Goal: Information Seeking & Learning: Find specific page/section

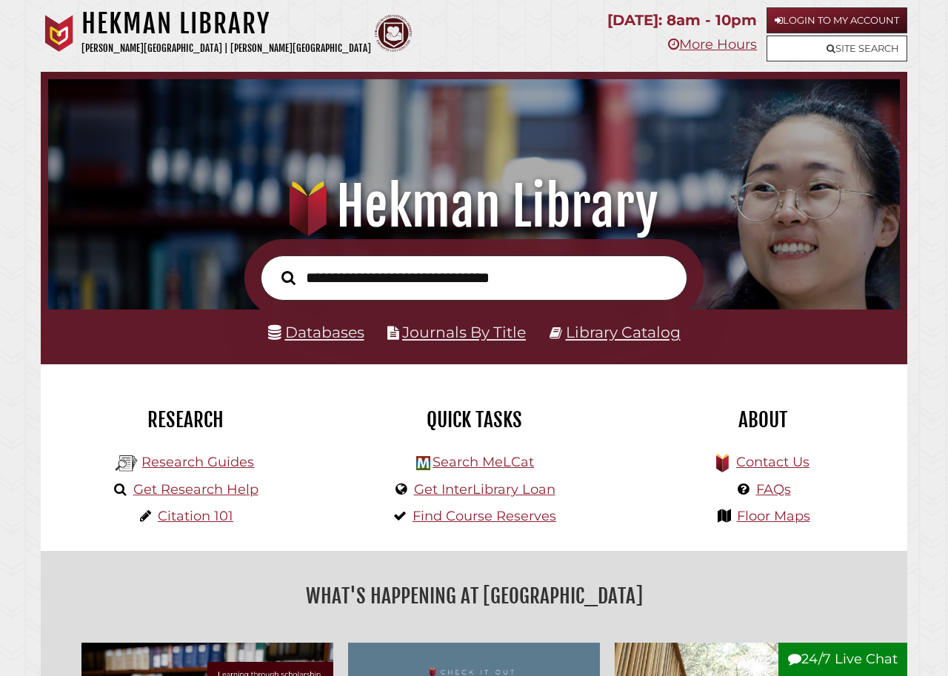
scroll to position [281, 844]
click at [852, 18] on link "Login to My Account" at bounding box center [836, 20] width 141 height 26
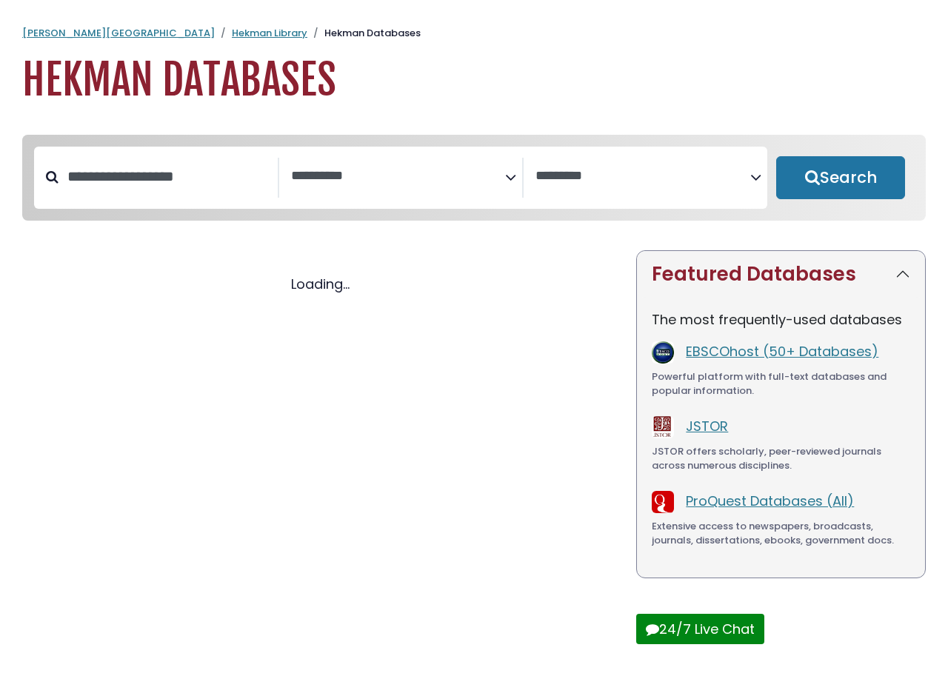
select select "Database Subject Filter"
select select "Database Vendors Filter"
select select "Database Subject Filter"
select select "Database Vendors Filter"
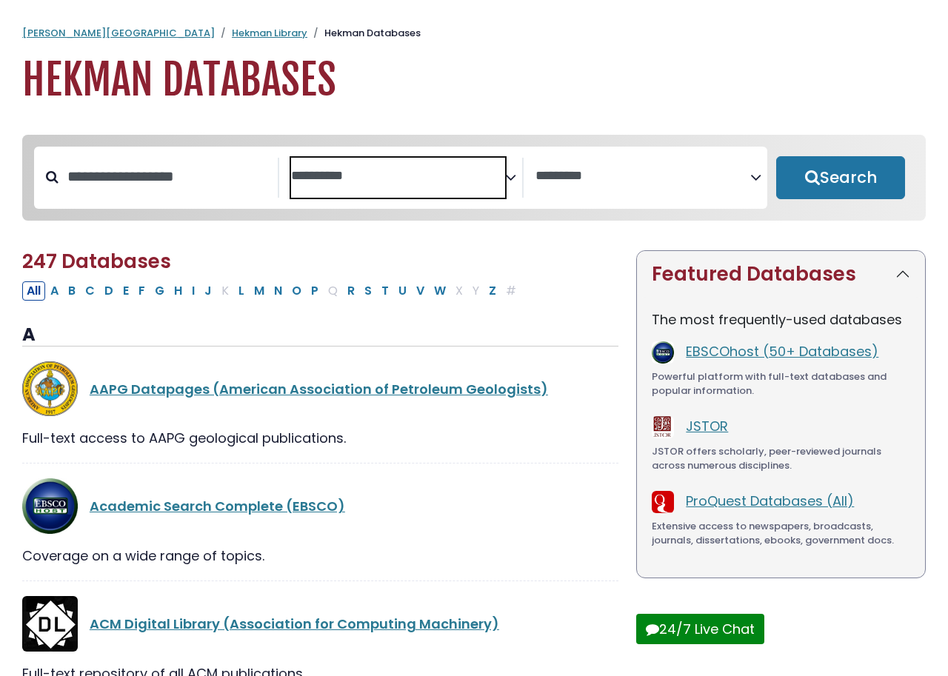
click at [481, 158] on span "Search filters" at bounding box center [398, 178] width 215 height 40
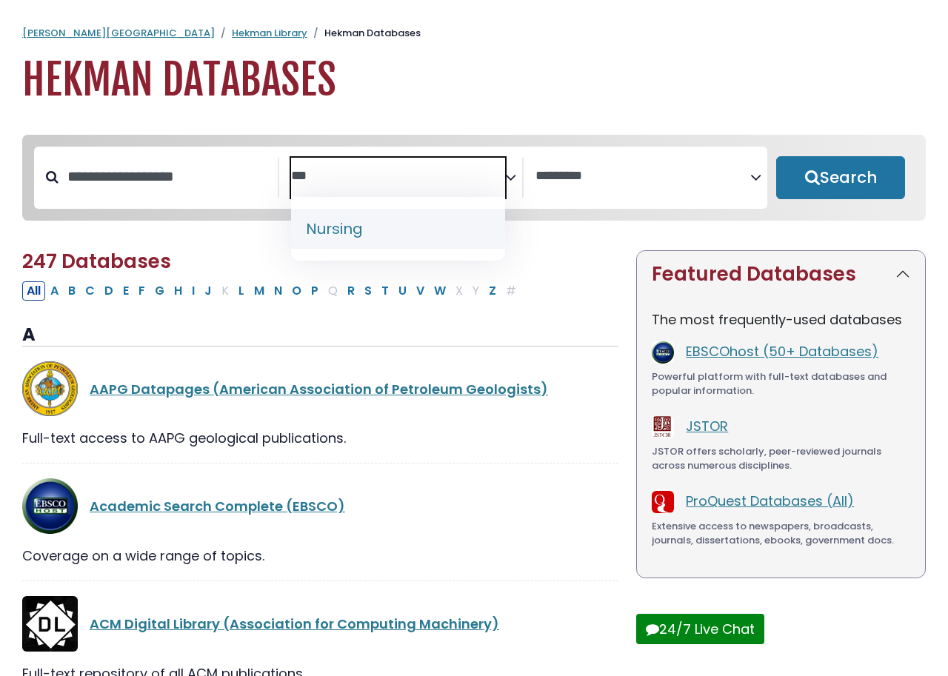
type textarea "***"
select select "*****"
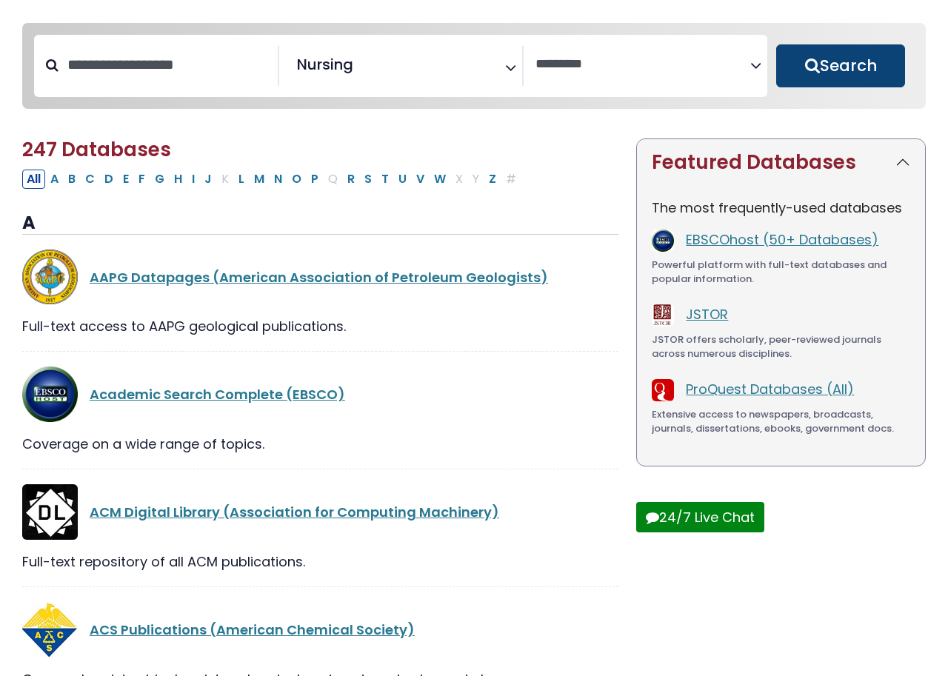
scroll to position [119, 0]
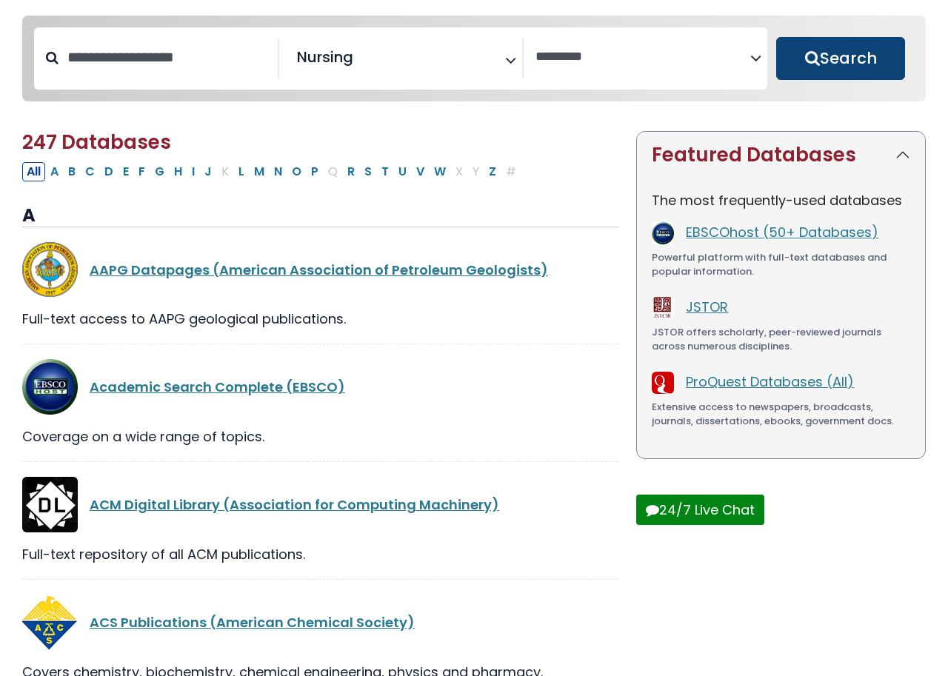
click at [820, 67] on button "Search" at bounding box center [840, 58] width 129 height 43
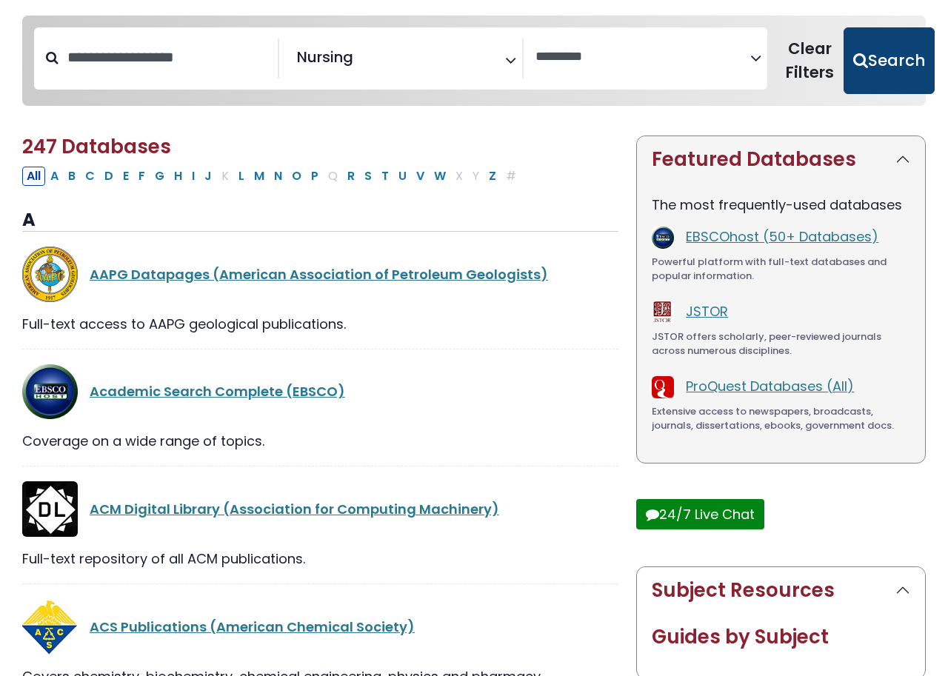
select select "Database Vendors Filter"
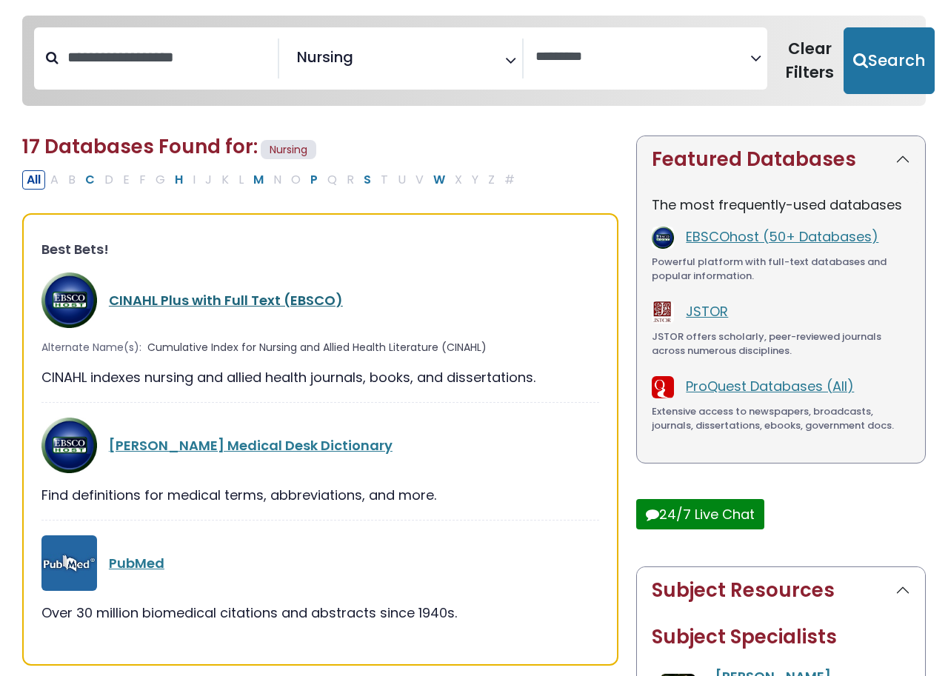
click at [254, 299] on link "CINAHL Plus with Full Text (EBSCO)" at bounding box center [226, 300] width 234 height 19
